Goal: Task Accomplishment & Management: Manage account settings

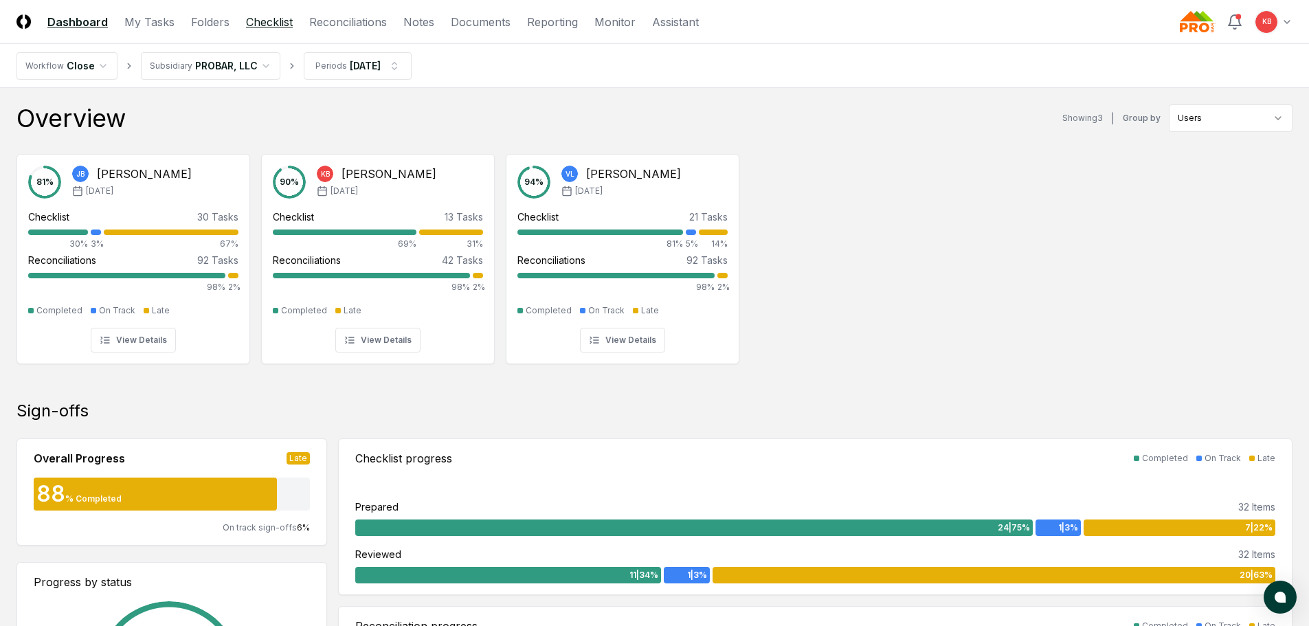
click at [254, 29] on link "Checklist" at bounding box center [269, 22] width 47 height 16
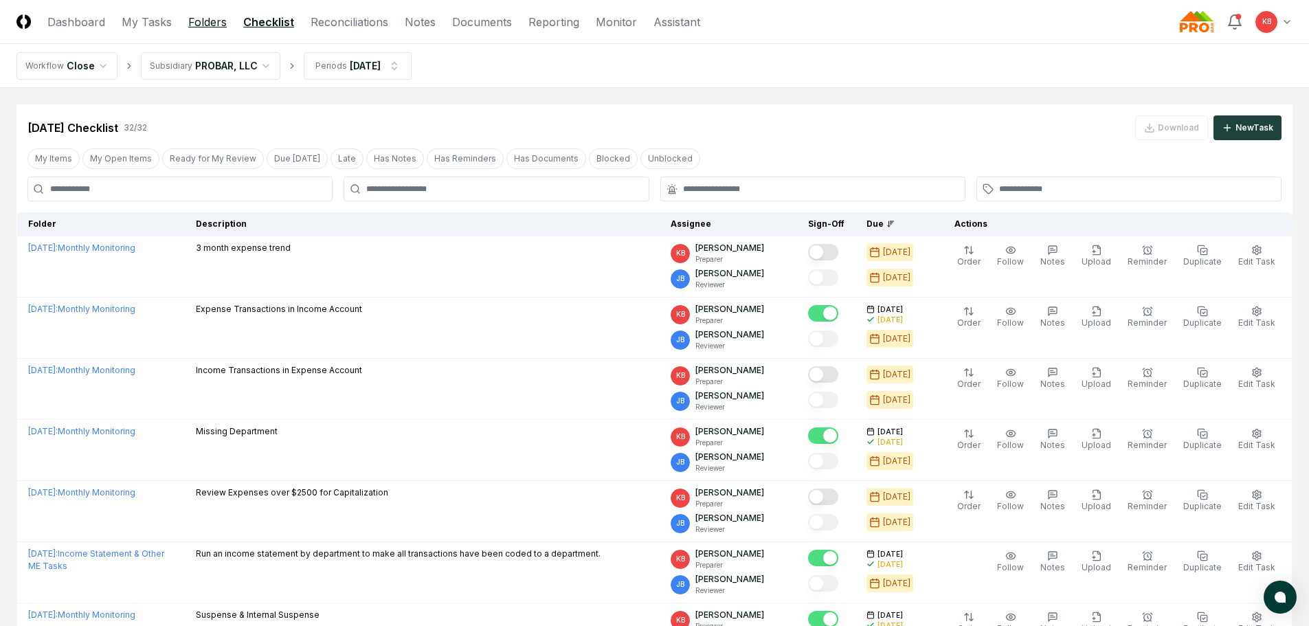
click at [206, 16] on link "Folders" at bounding box center [207, 22] width 38 height 16
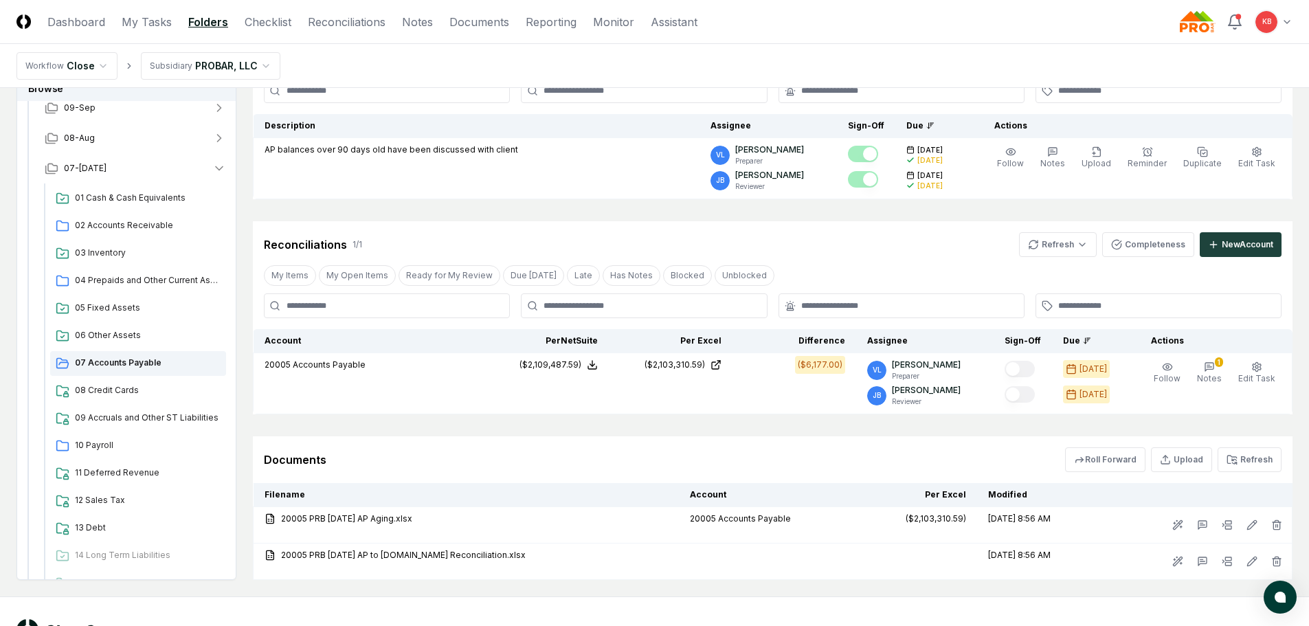
scroll to position [160, 0]
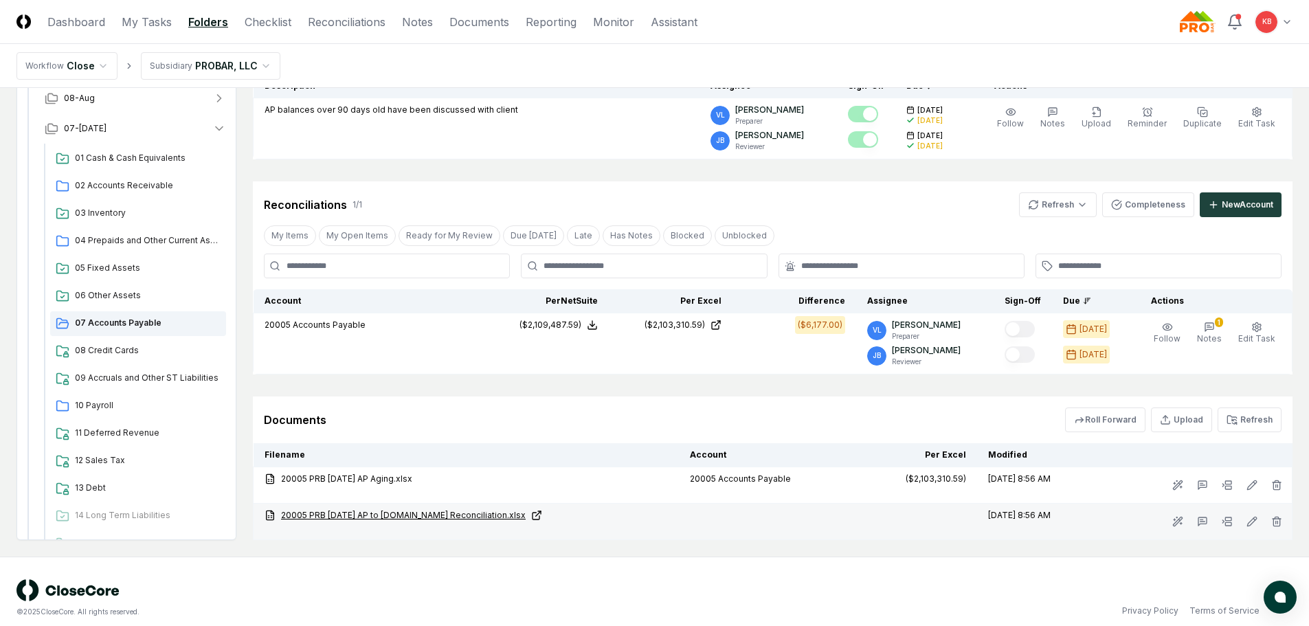
click at [442, 511] on link "20005 PRB [DATE] AP to [DOMAIN_NAME] Reconciliation.xlsx" at bounding box center [466, 515] width 403 height 12
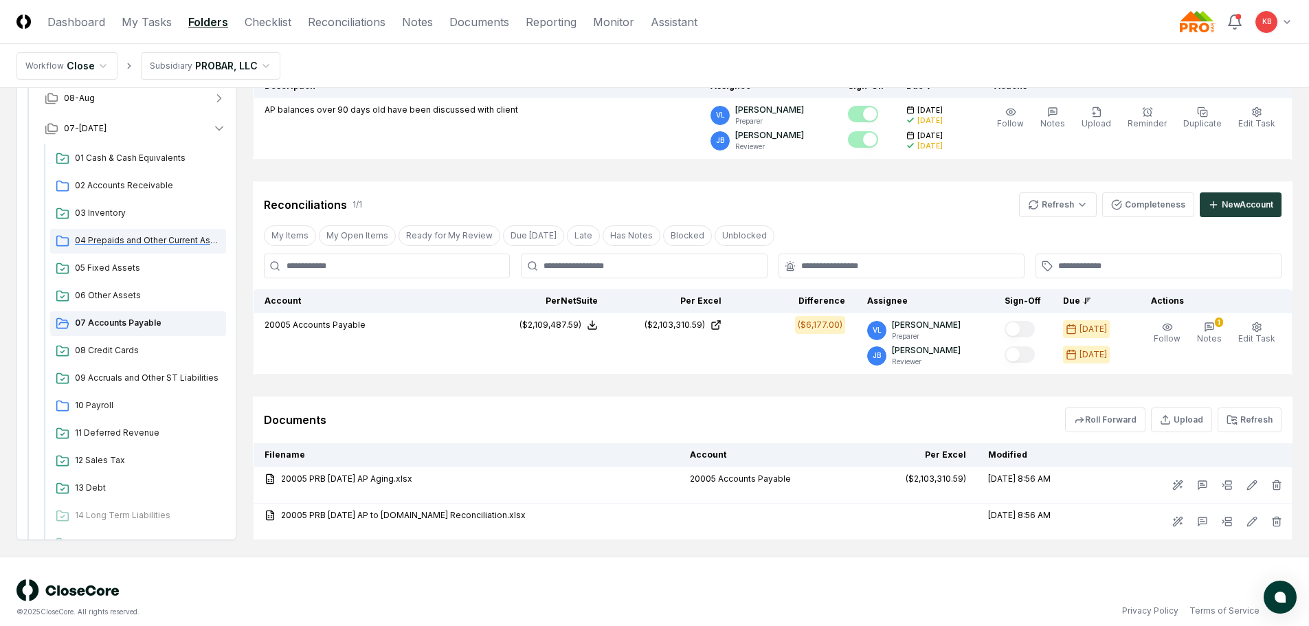
drag, startPoint x: 118, startPoint y: 241, endPoint x: 165, endPoint y: 238, distance: 47.5
click at [118, 241] on span "04 Prepaids and Other Current Assets" at bounding box center [148, 240] width 146 height 12
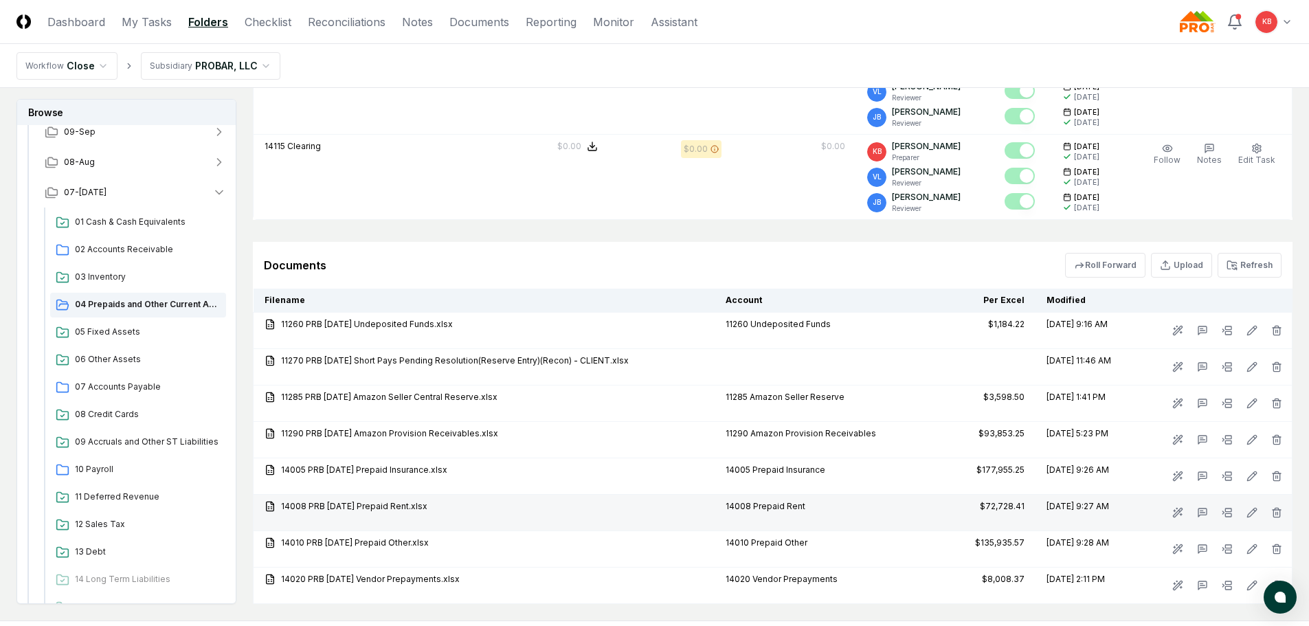
scroll to position [1650, 0]
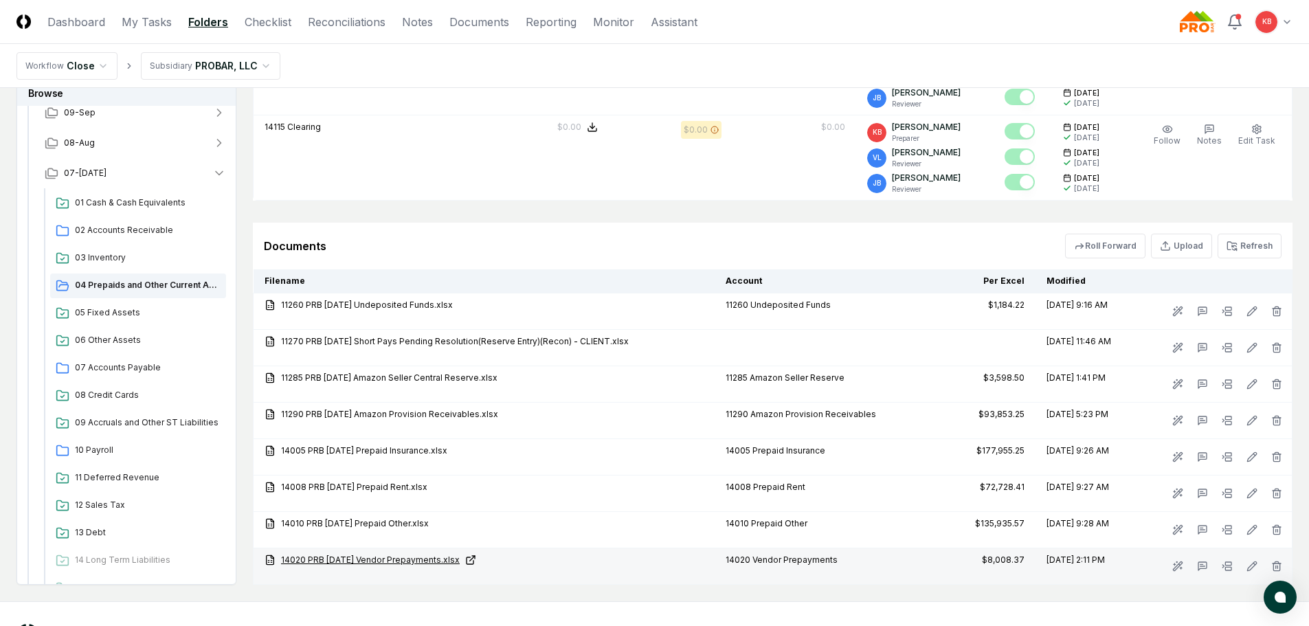
click at [386, 557] on link "14020 PRB [DATE] Vendor Prepayments.xlsx" at bounding box center [484, 560] width 439 height 12
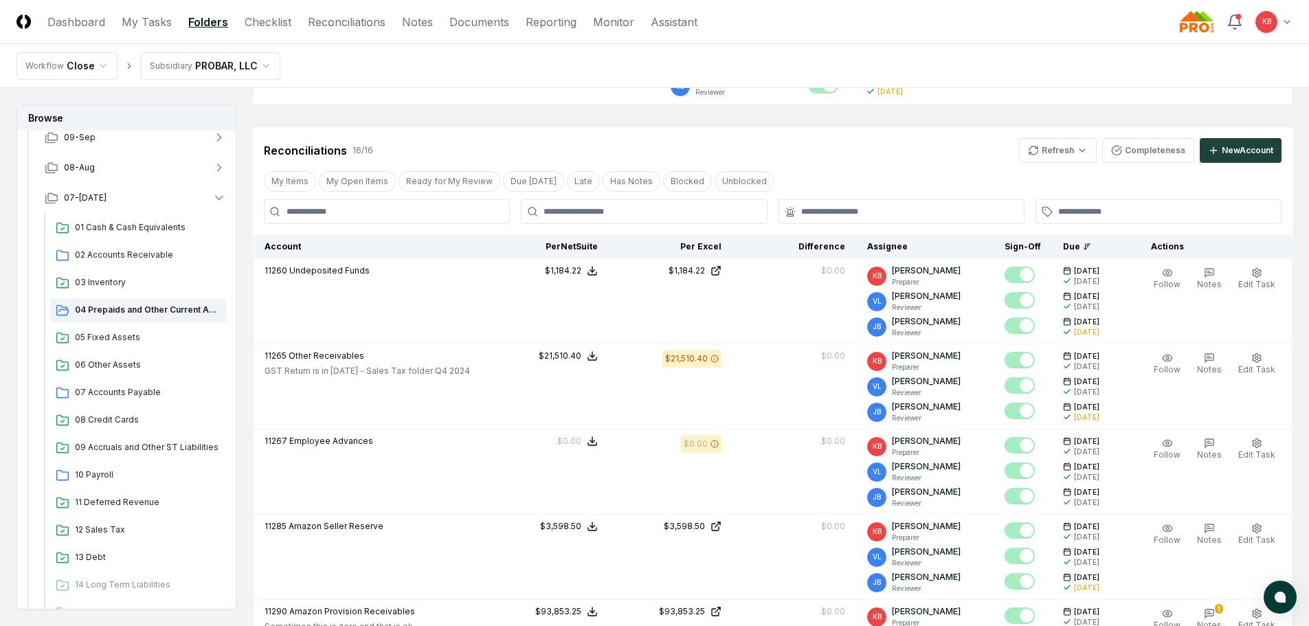
scroll to position [275, 0]
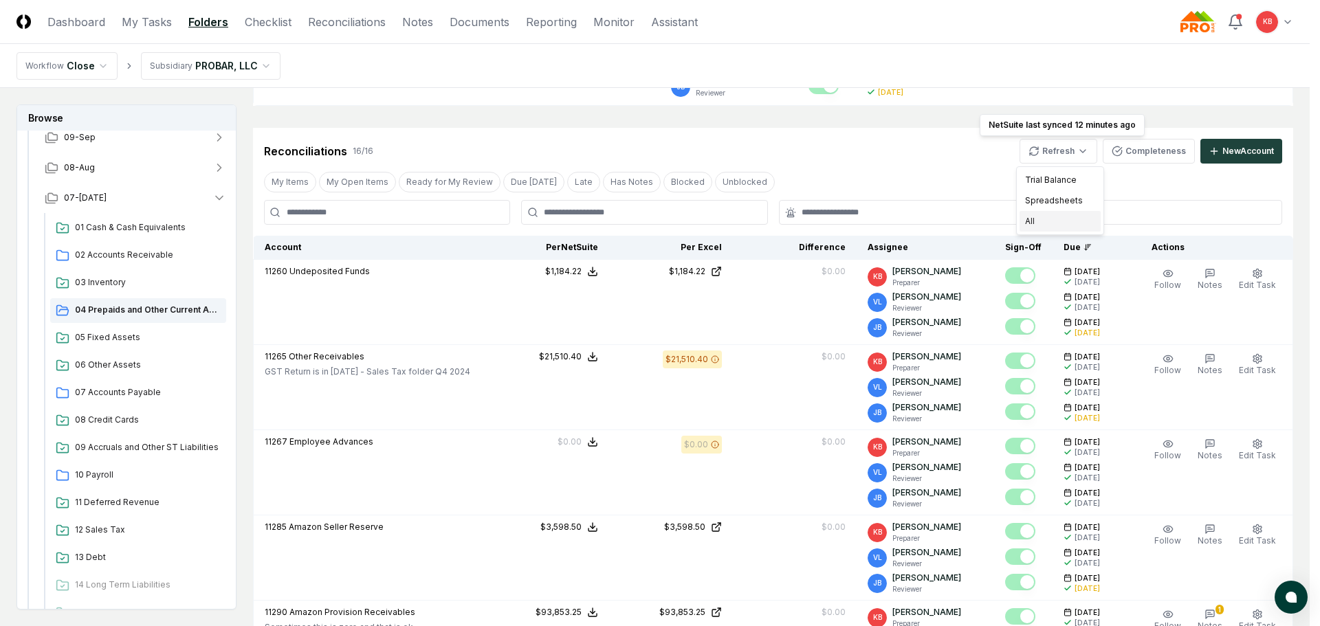
click at [1067, 225] on div "All" at bounding box center [1059, 221] width 81 height 21
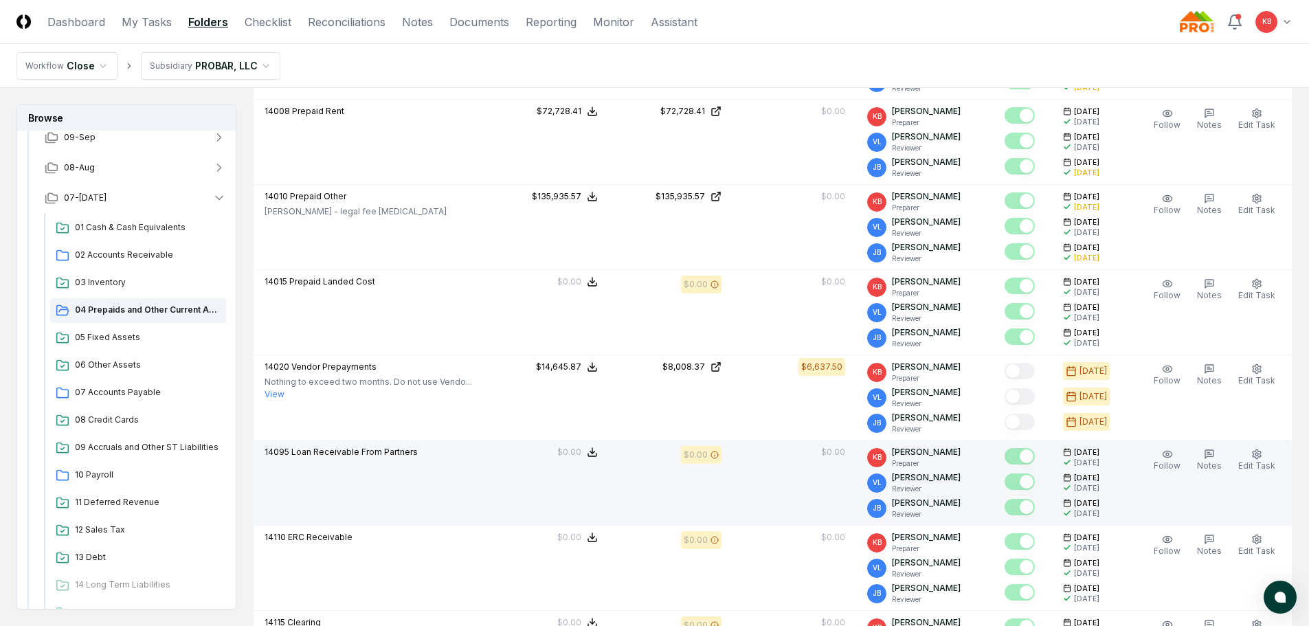
scroll to position [1168, 0]
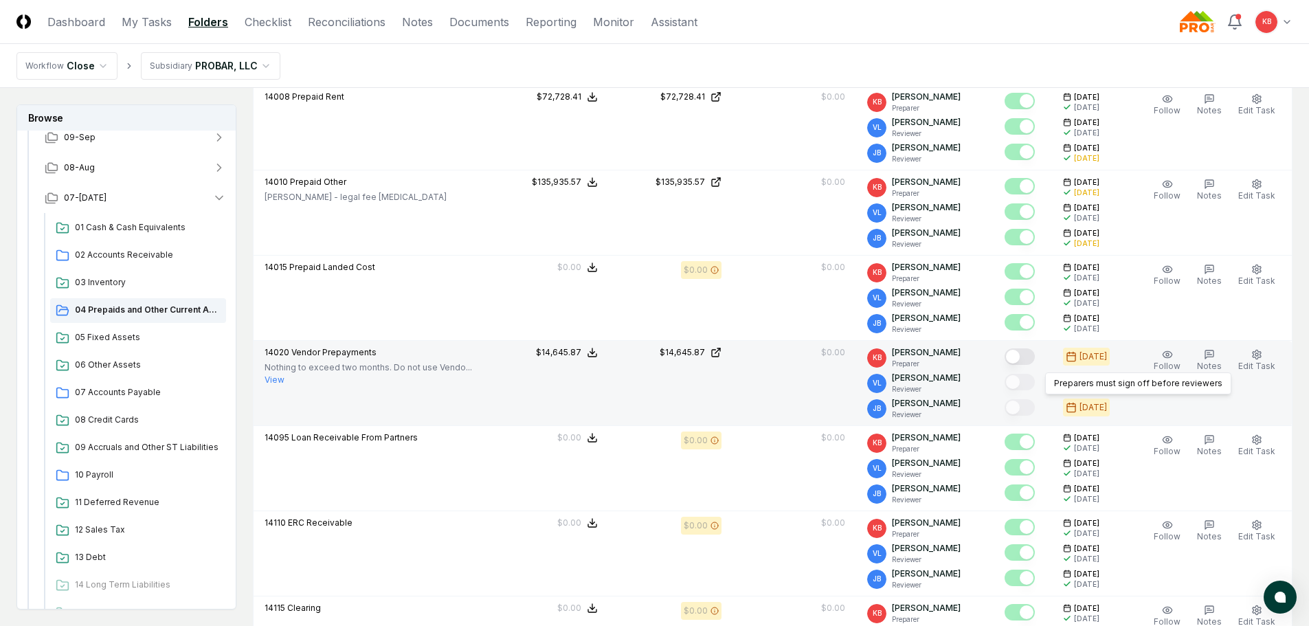
click at [1024, 361] on button "Mark complete" at bounding box center [1020, 356] width 30 height 16
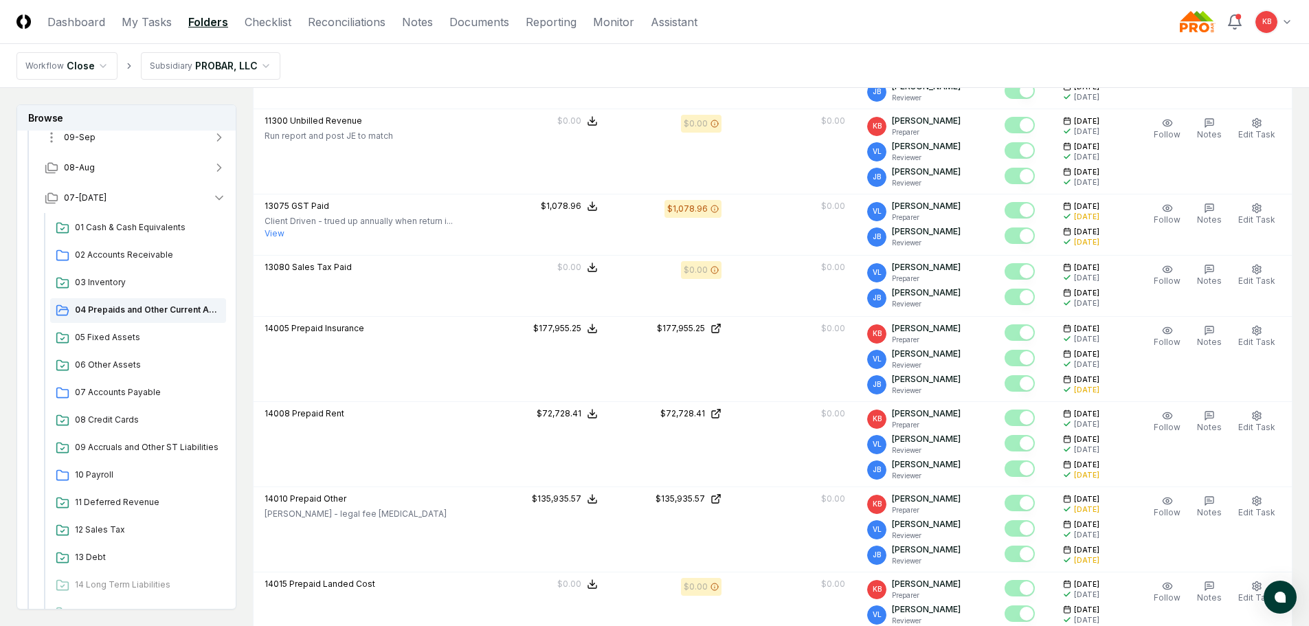
scroll to position [825, 0]
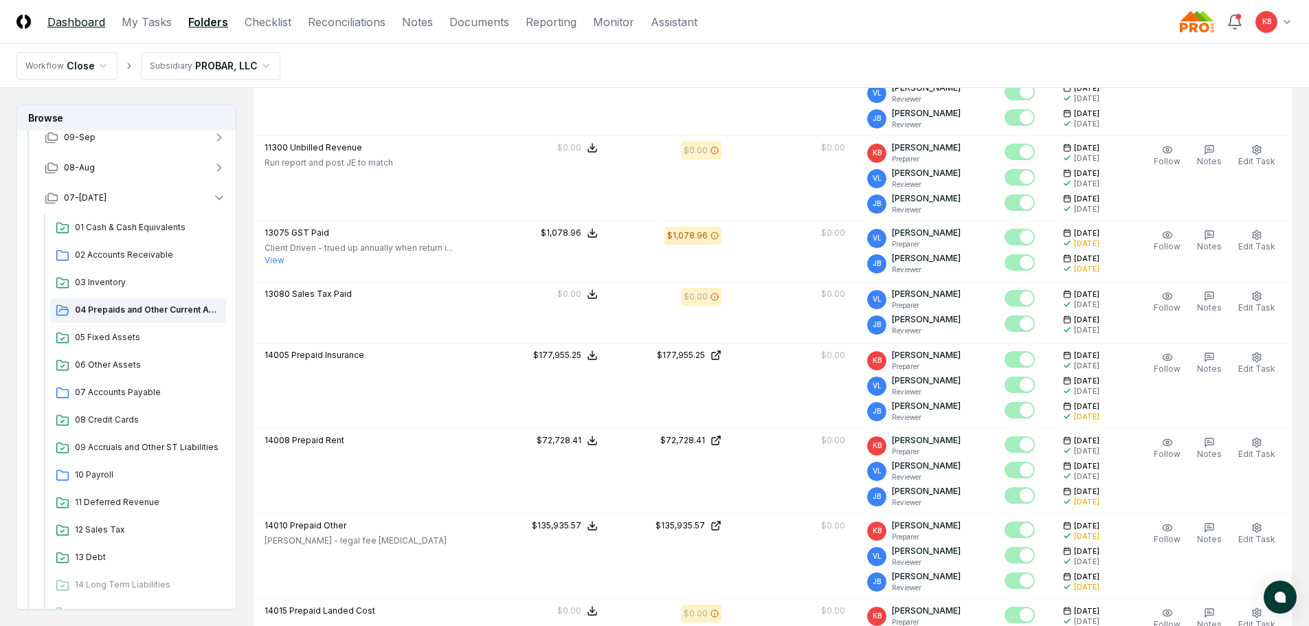
click at [96, 27] on link "Dashboard" at bounding box center [76, 22] width 58 height 16
